Goal: Communication & Community: Share content

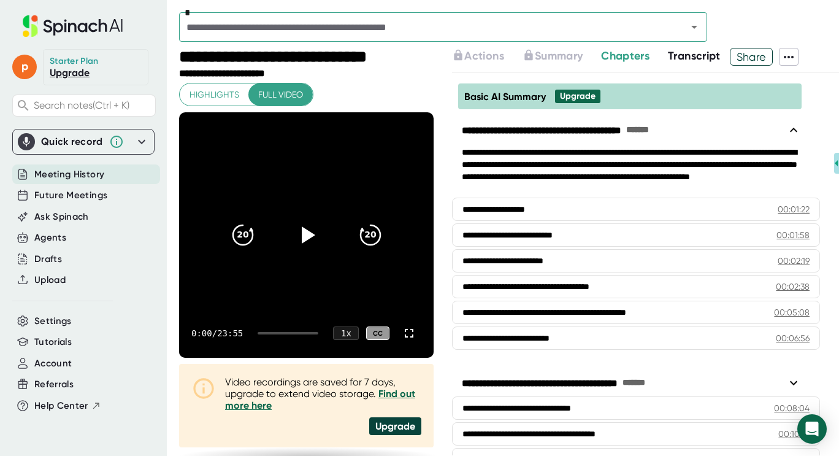
click at [90, 171] on span "Meeting History" at bounding box center [69, 175] width 70 height 14
click at [80, 175] on span "Meeting History" at bounding box center [69, 175] width 70 height 14
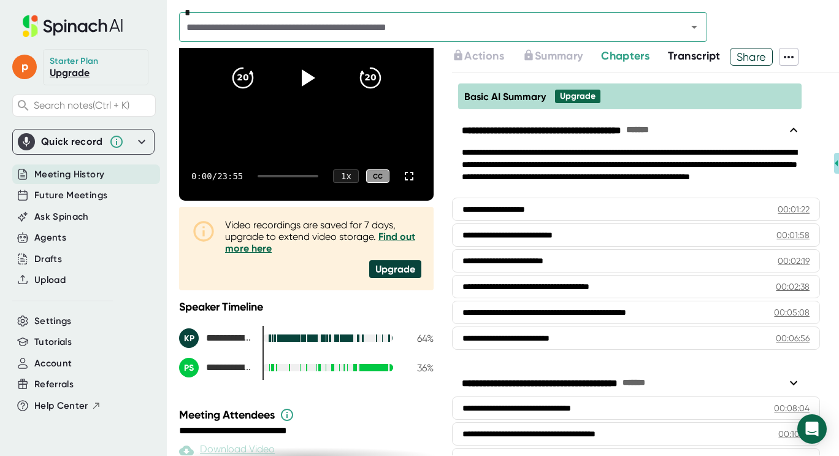
scroll to position [160, 0]
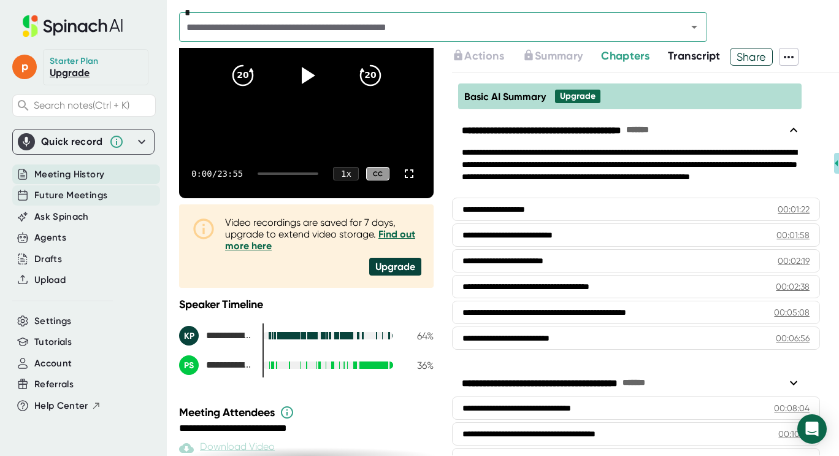
click at [76, 197] on span "Future Meetings" at bounding box center [70, 195] width 73 height 14
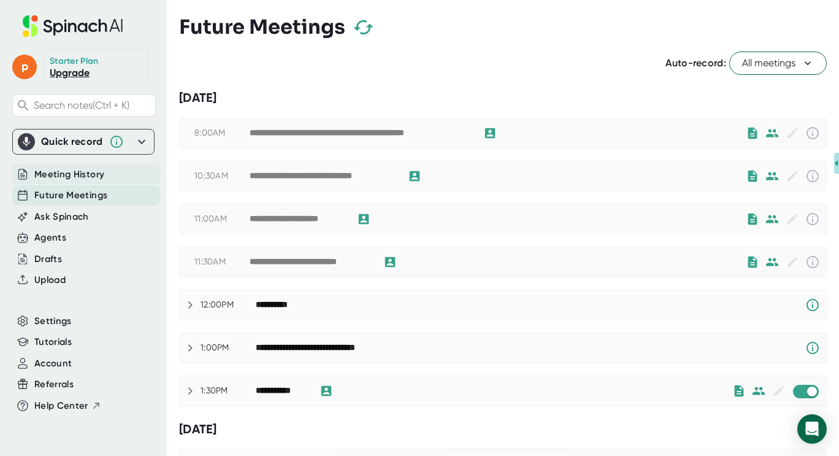
click at [78, 178] on span "Meeting History" at bounding box center [69, 175] width 70 height 14
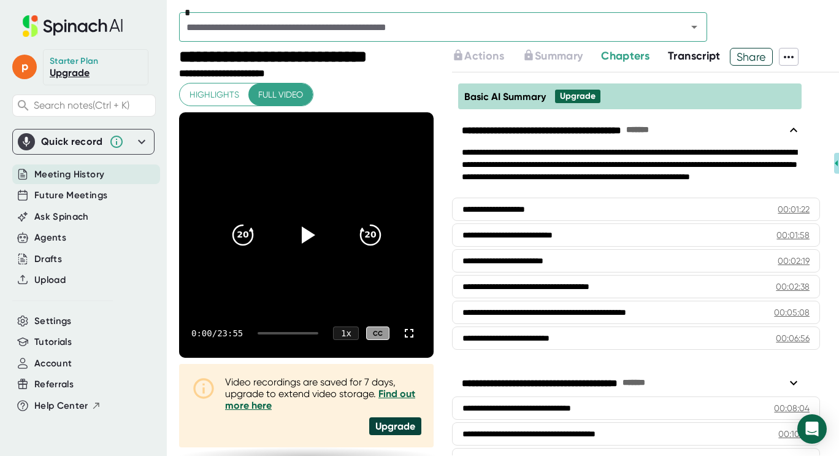
click at [696, 32] on icon "Open" at bounding box center [694, 27] width 15 height 15
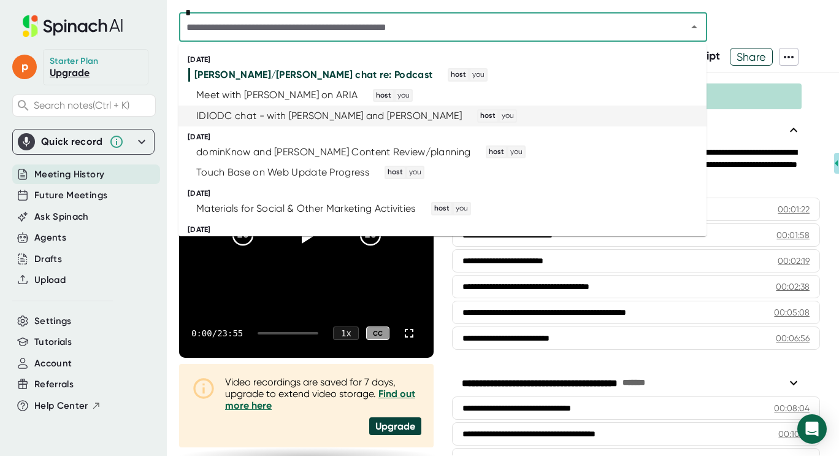
click at [272, 114] on div "IDIODC chat - with [PERSON_NAME] and [PERSON_NAME]" at bounding box center [329, 116] width 266 height 12
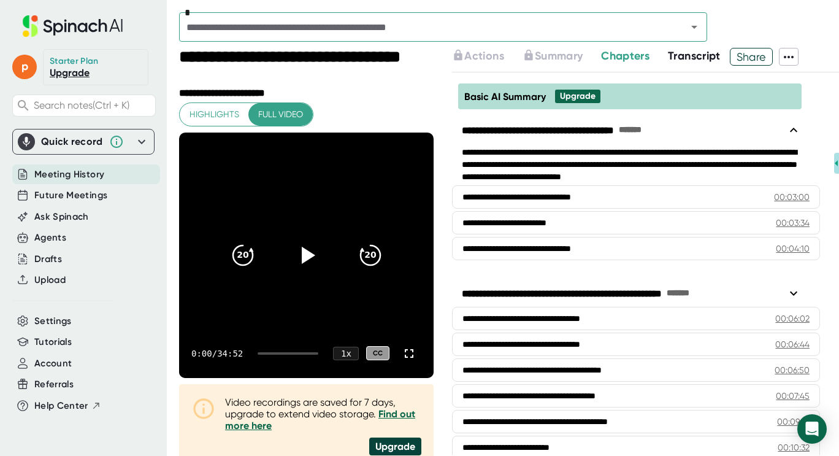
click at [788, 61] on icon at bounding box center [789, 57] width 15 height 15
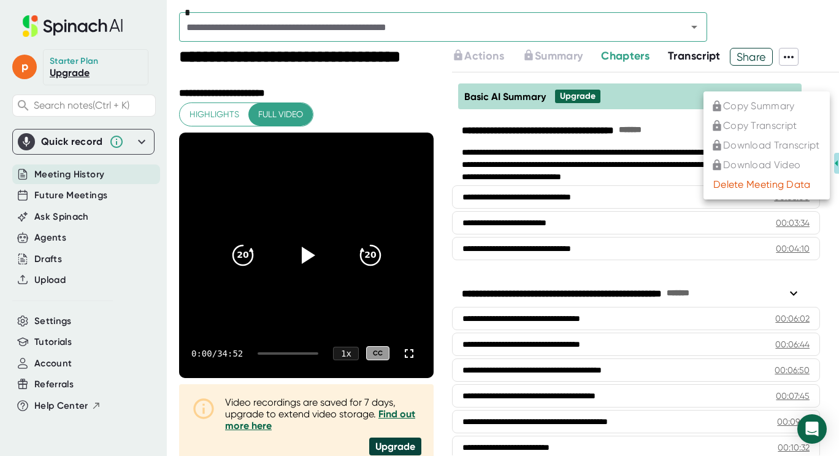
click at [776, 24] on div at bounding box center [419, 228] width 839 height 456
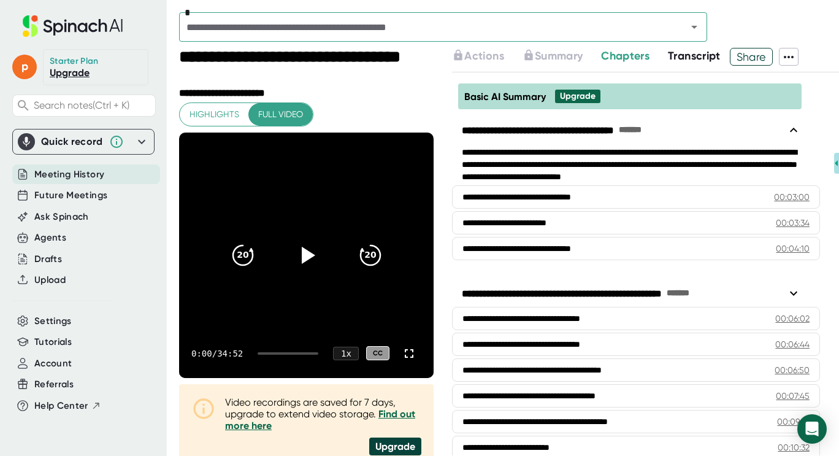
click at [764, 50] on span "Share" at bounding box center [752, 56] width 42 height 21
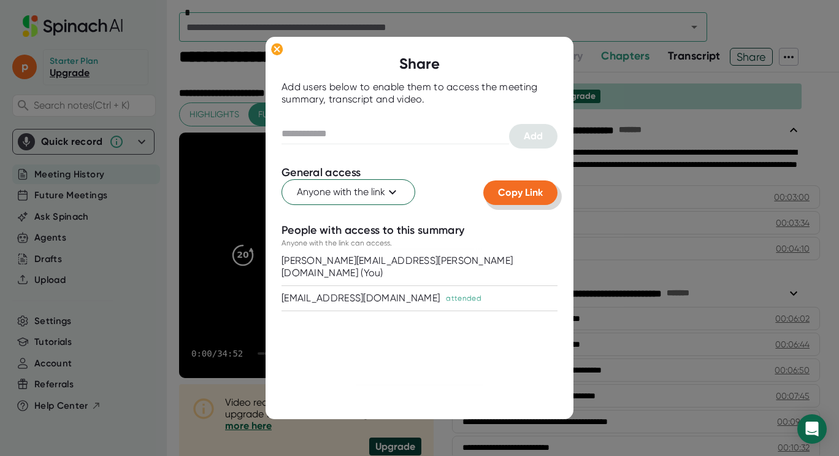
click at [518, 195] on span "Copy Link" at bounding box center [520, 193] width 45 height 12
click at [277, 47] on ellipse at bounding box center [277, 49] width 12 height 12
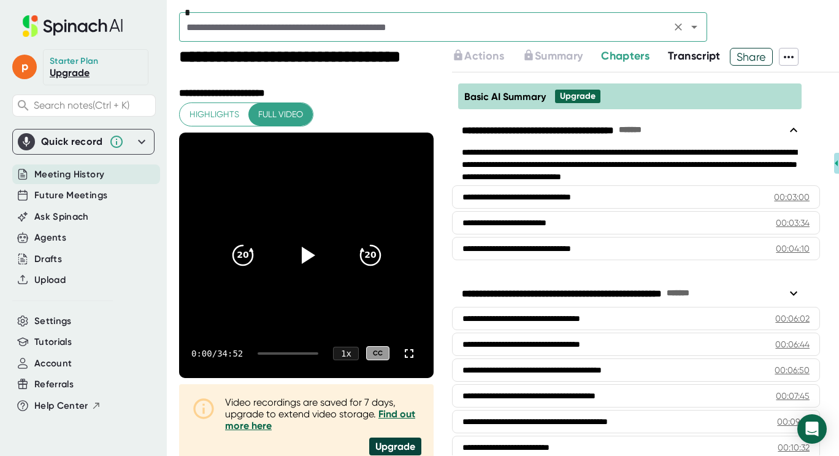
click at [440, 36] on div "*" at bounding box center [443, 26] width 528 height 29
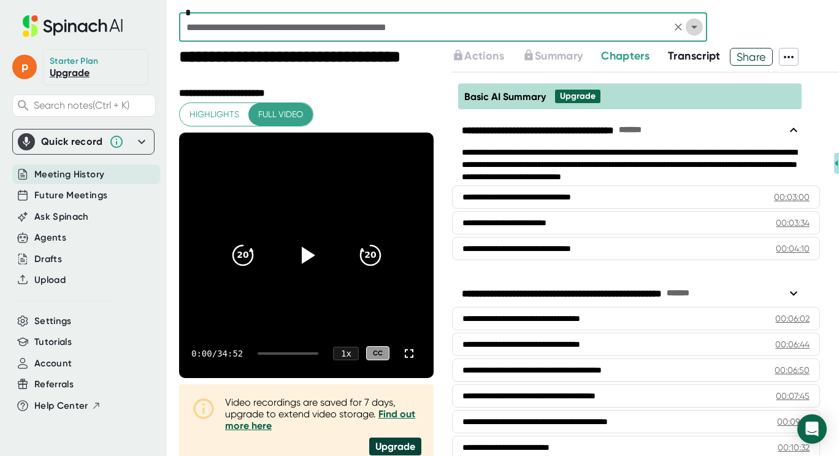
click at [688, 29] on icon "Open" at bounding box center [694, 27] width 15 height 15
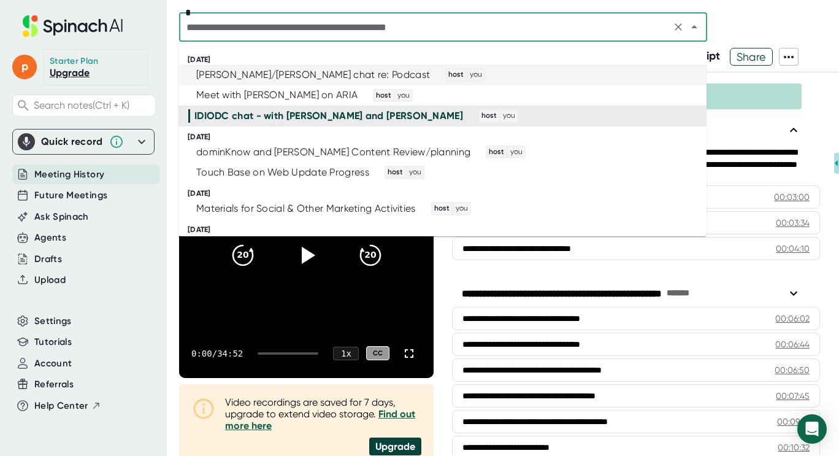
click at [320, 77] on div "[PERSON_NAME]/[PERSON_NAME] chat re: Podcast" at bounding box center [313, 75] width 234 height 12
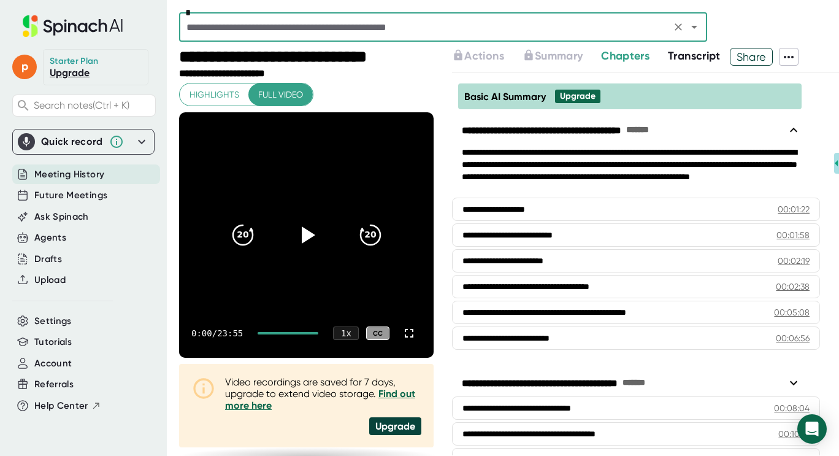
click at [760, 56] on span "Share" at bounding box center [752, 56] width 42 height 21
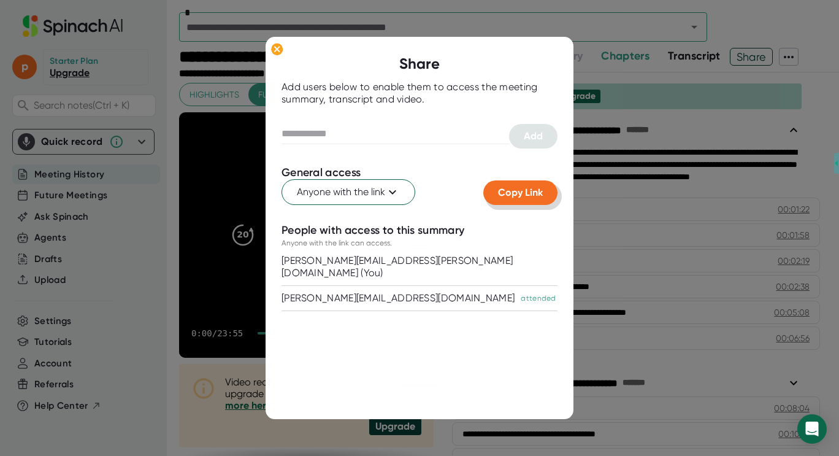
click at [529, 185] on button "Copy Link" at bounding box center [521, 192] width 74 height 25
